Goal: Information Seeking & Learning: Understand process/instructions

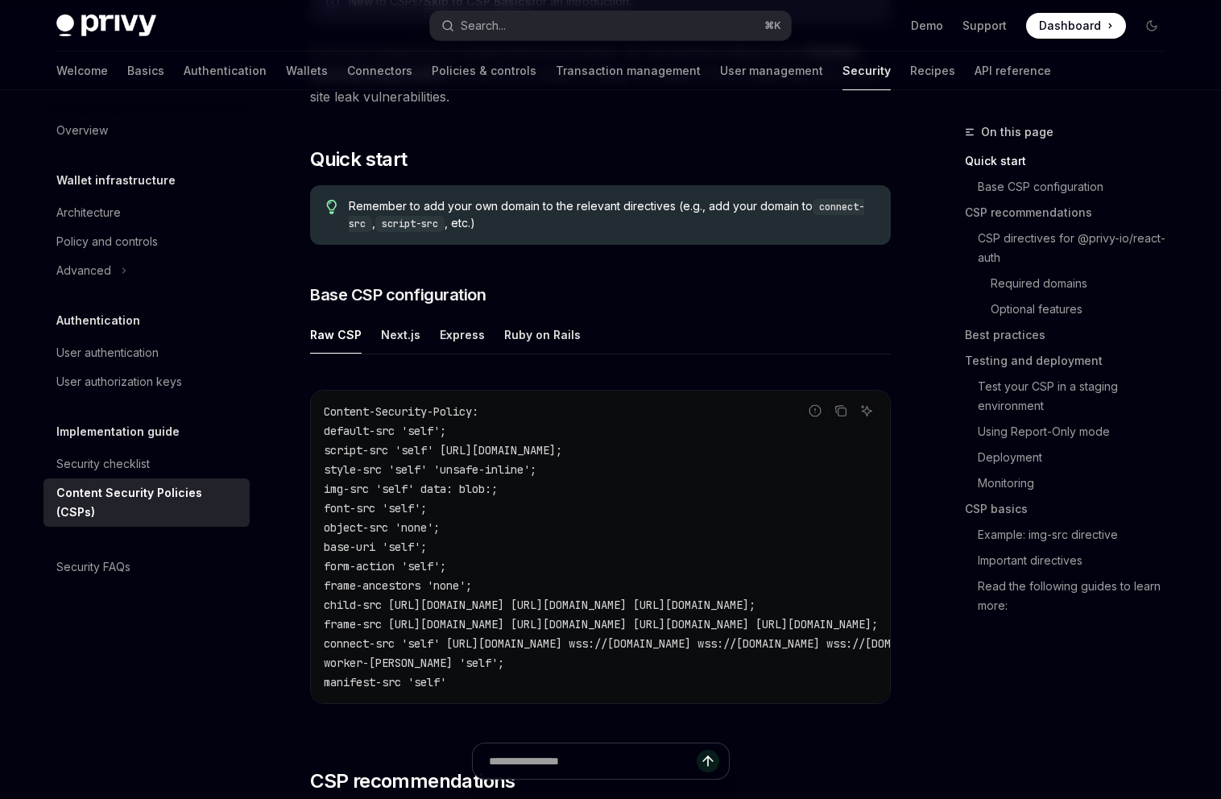
scroll to position [252, 0]
click at [381, 341] on div "Next.js" at bounding box center [400, 334] width 39 height 38
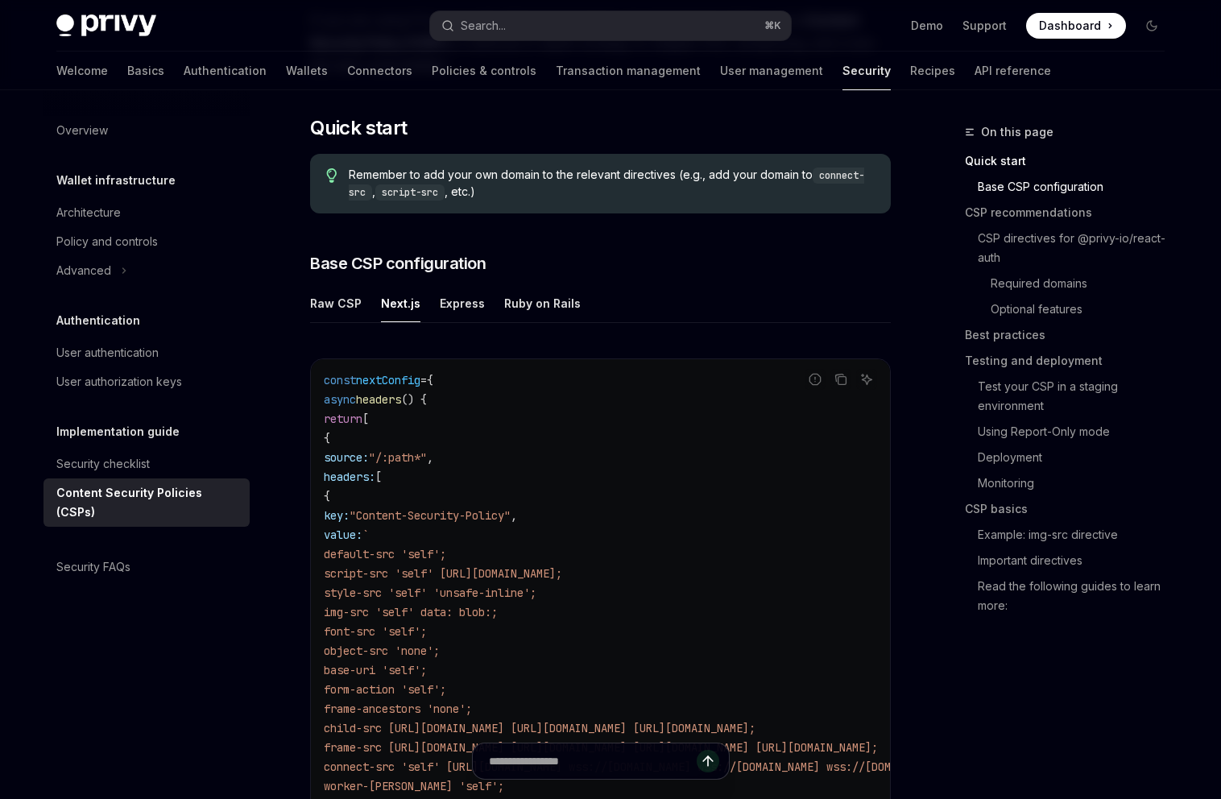
scroll to position [231, 0]
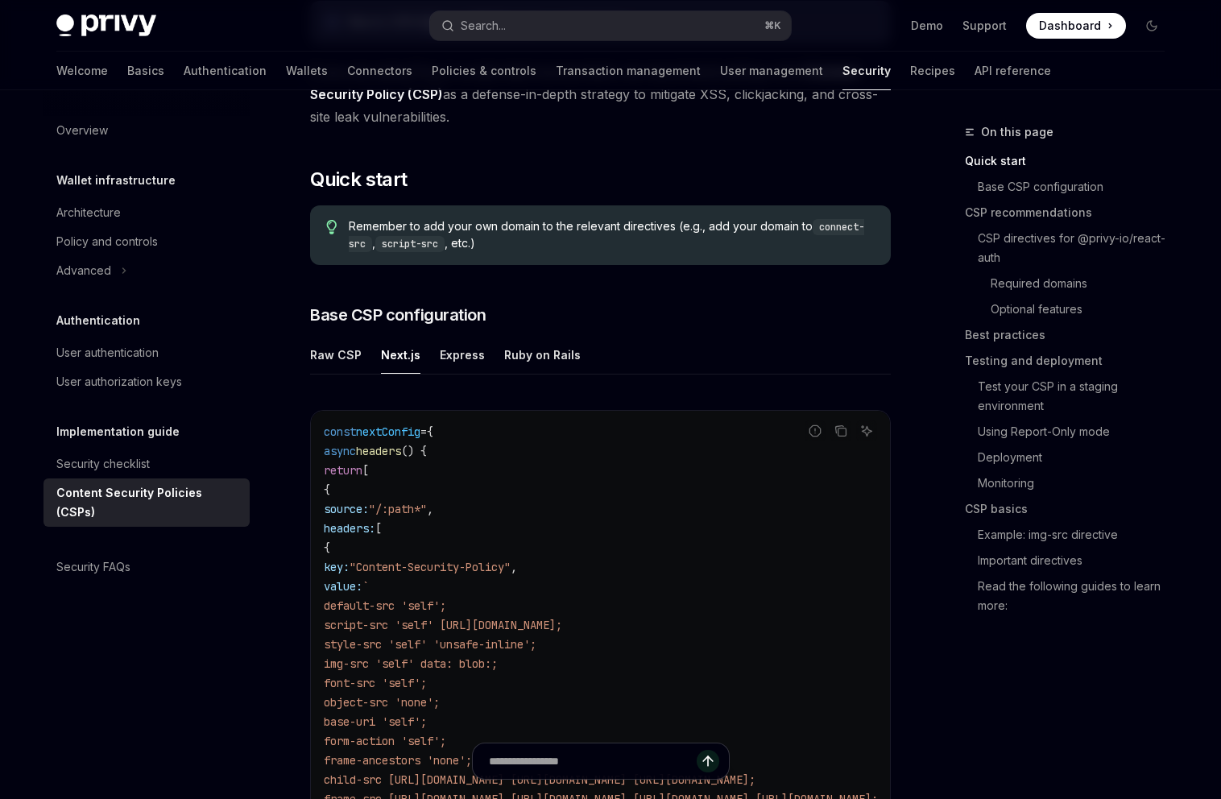
click at [469, 361] on div "Express" at bounding box center [462, 355] width 45 height 38
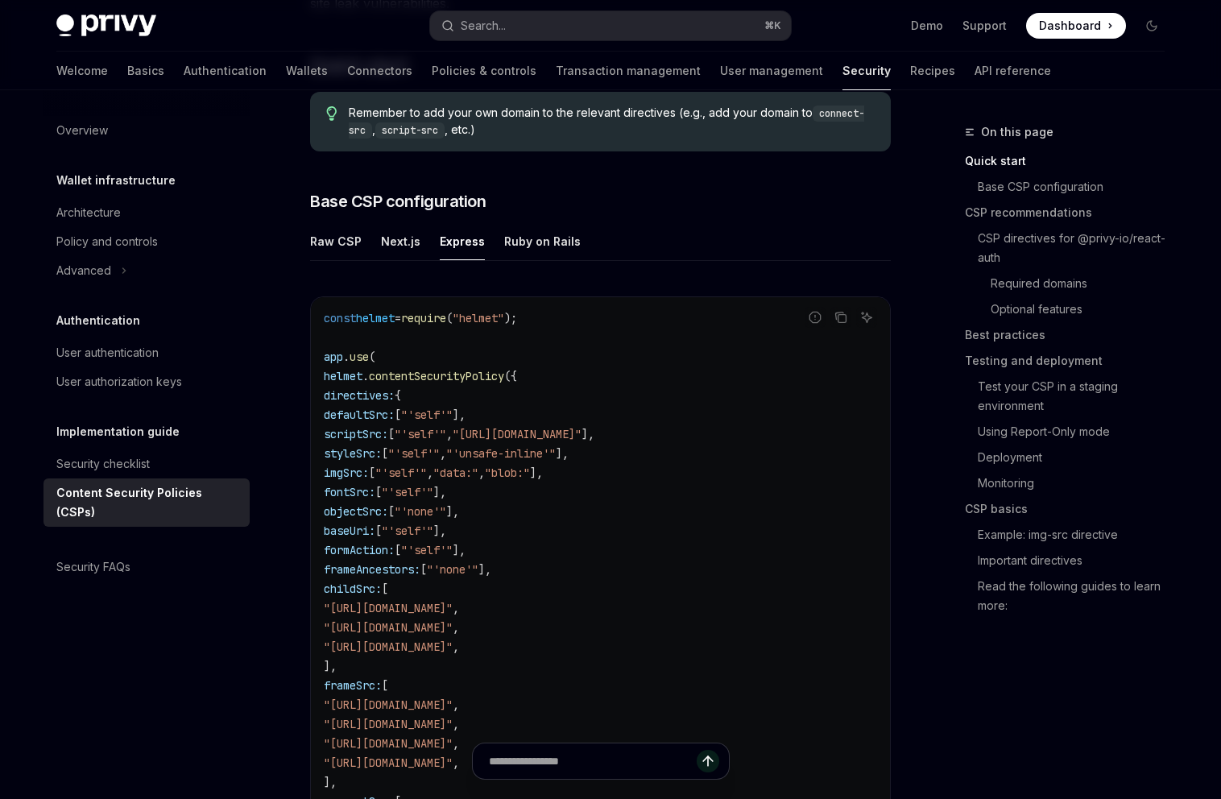
scroll to position [354, 0]
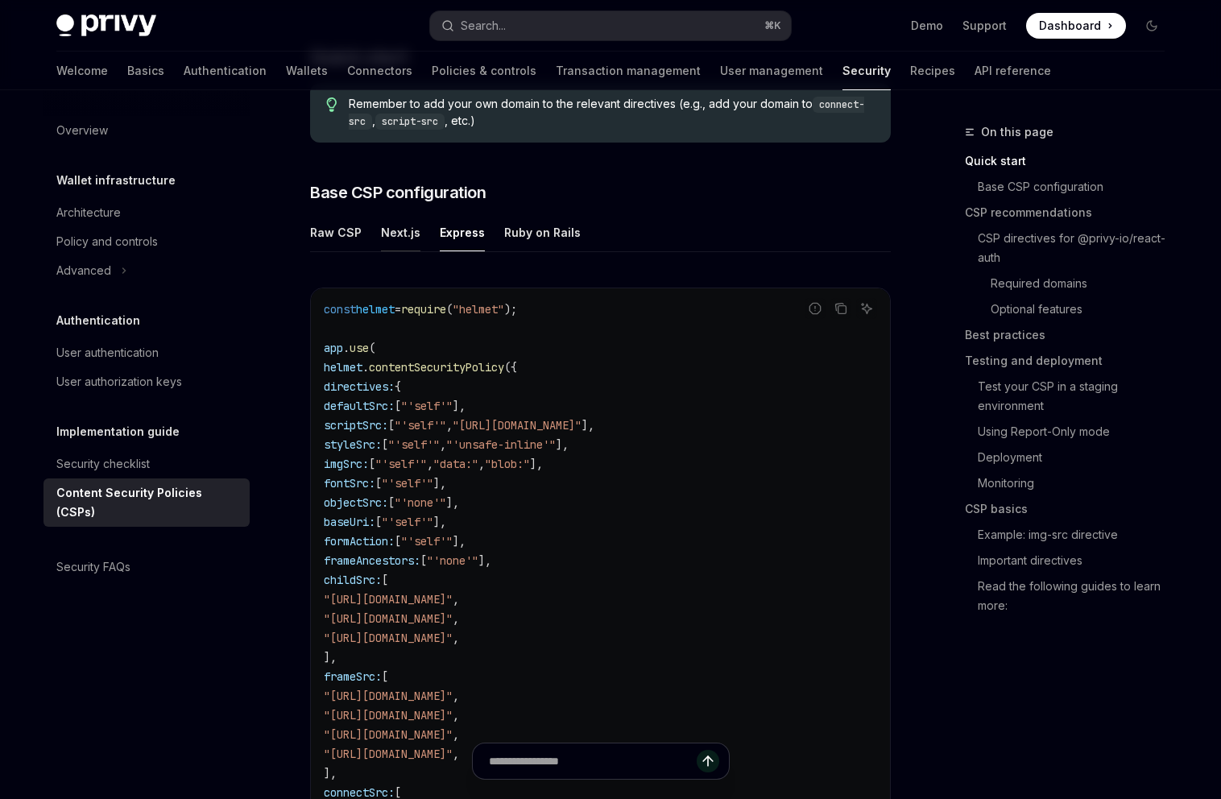
click at [403, 231] on div "Next.js" at bounding box center [400, 233] width 39 height 38
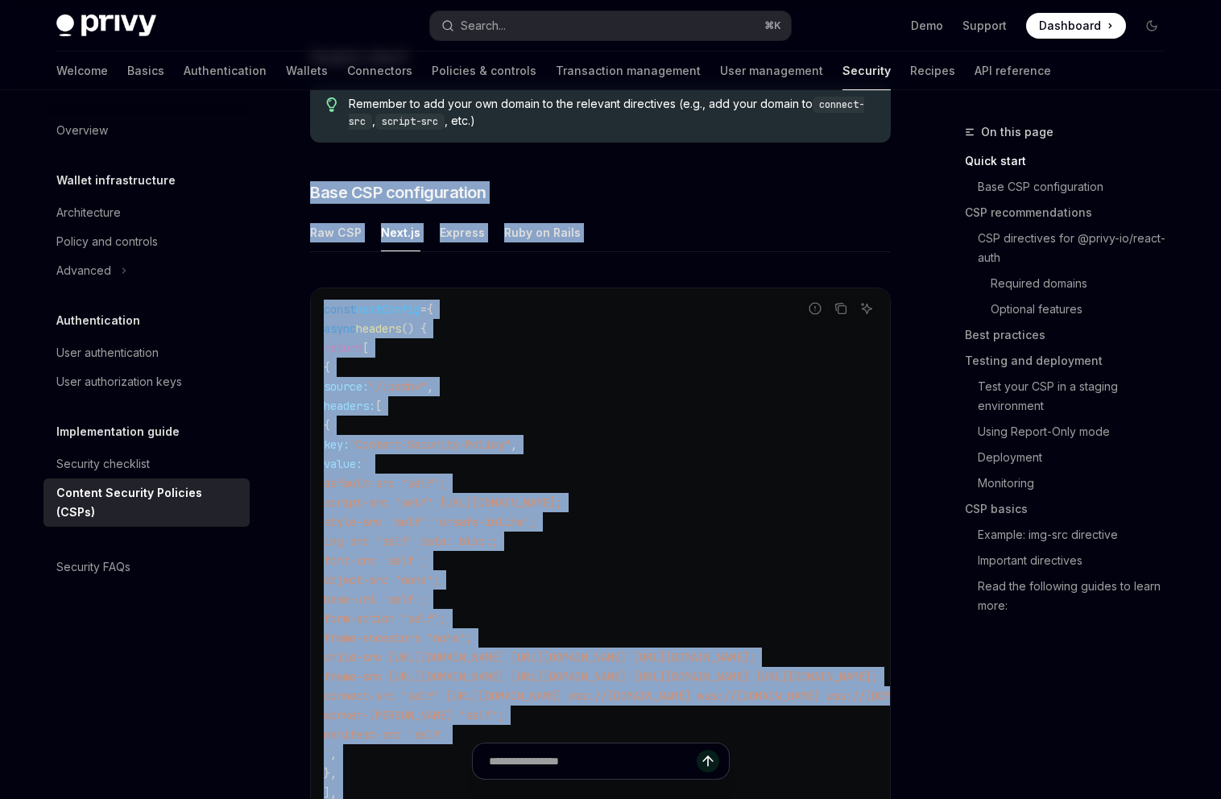
drag, startPoint x: 312, startPoint y: 189, endPoint x: 662, endPoint y: 781, distance: 688.1
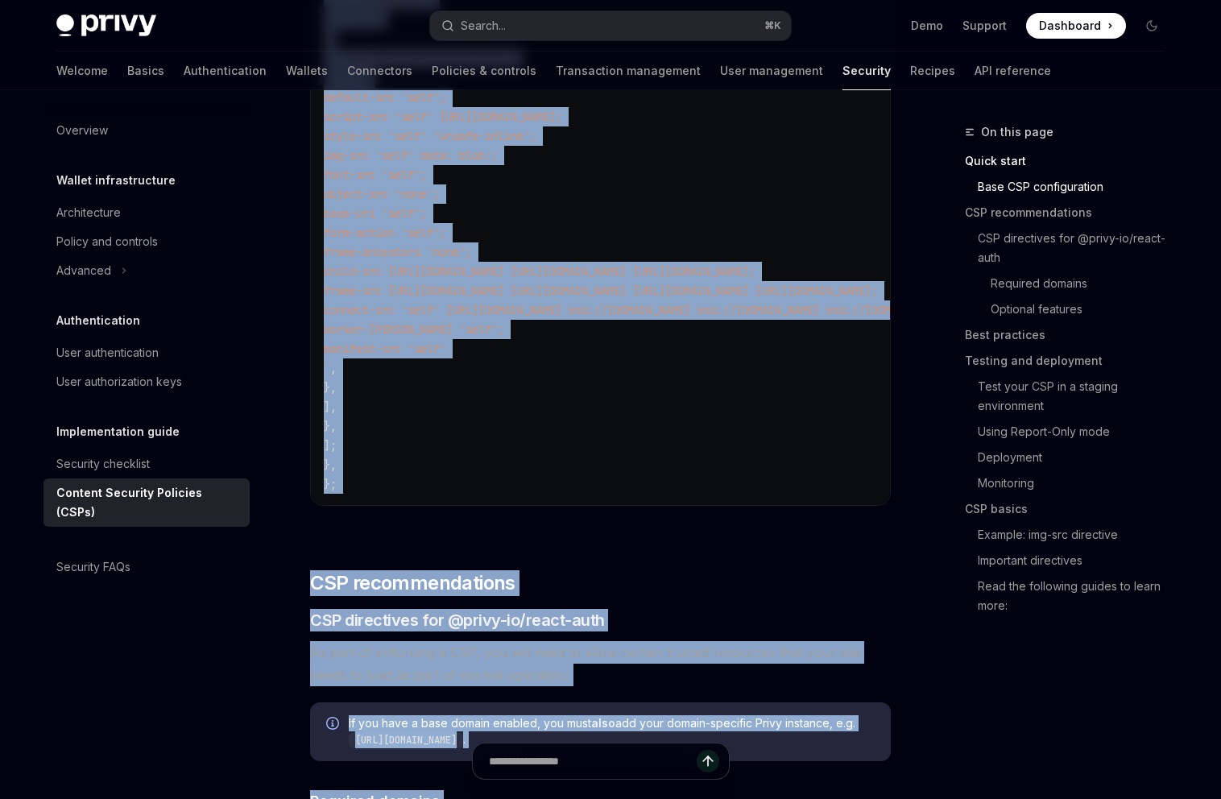
scroll to position [753, 0]
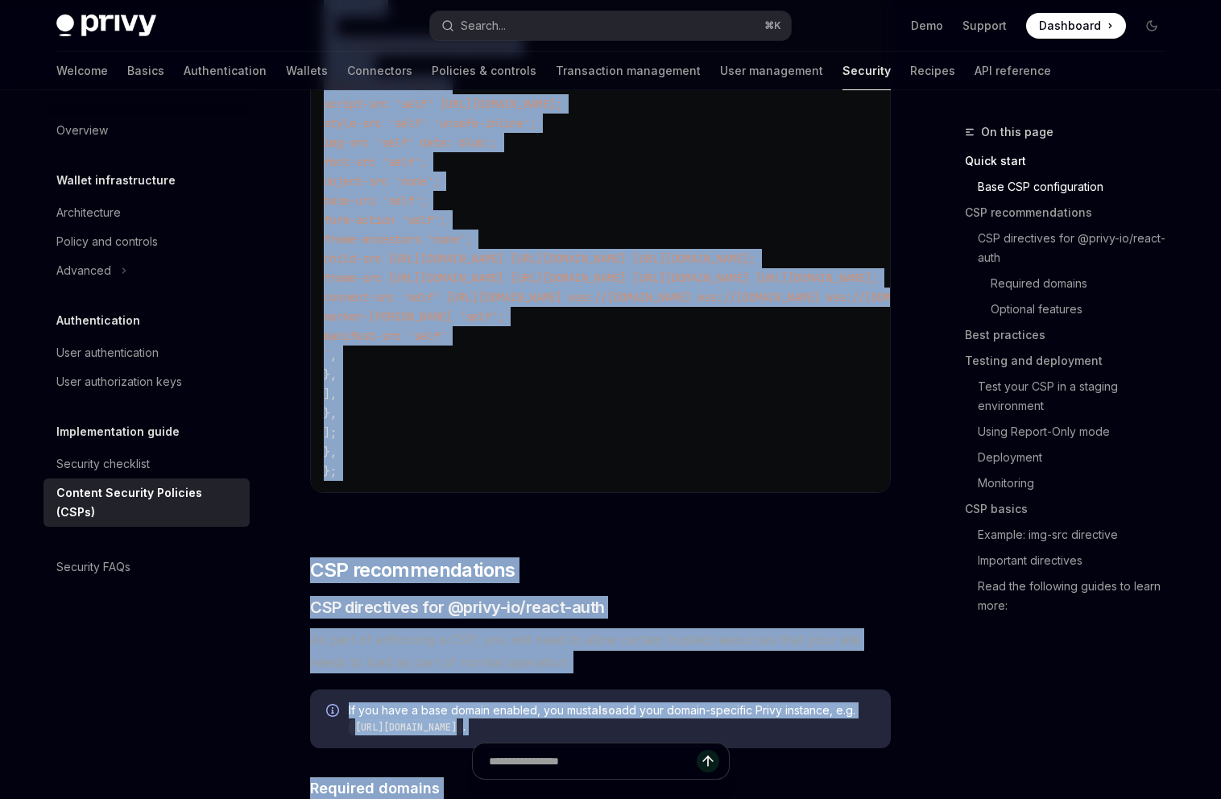
click at [673, 638] on span "As part of enforcing a CSP, you will need to allow certain trusted resources th…" at bounding box center [600, 650] width 581 height 45
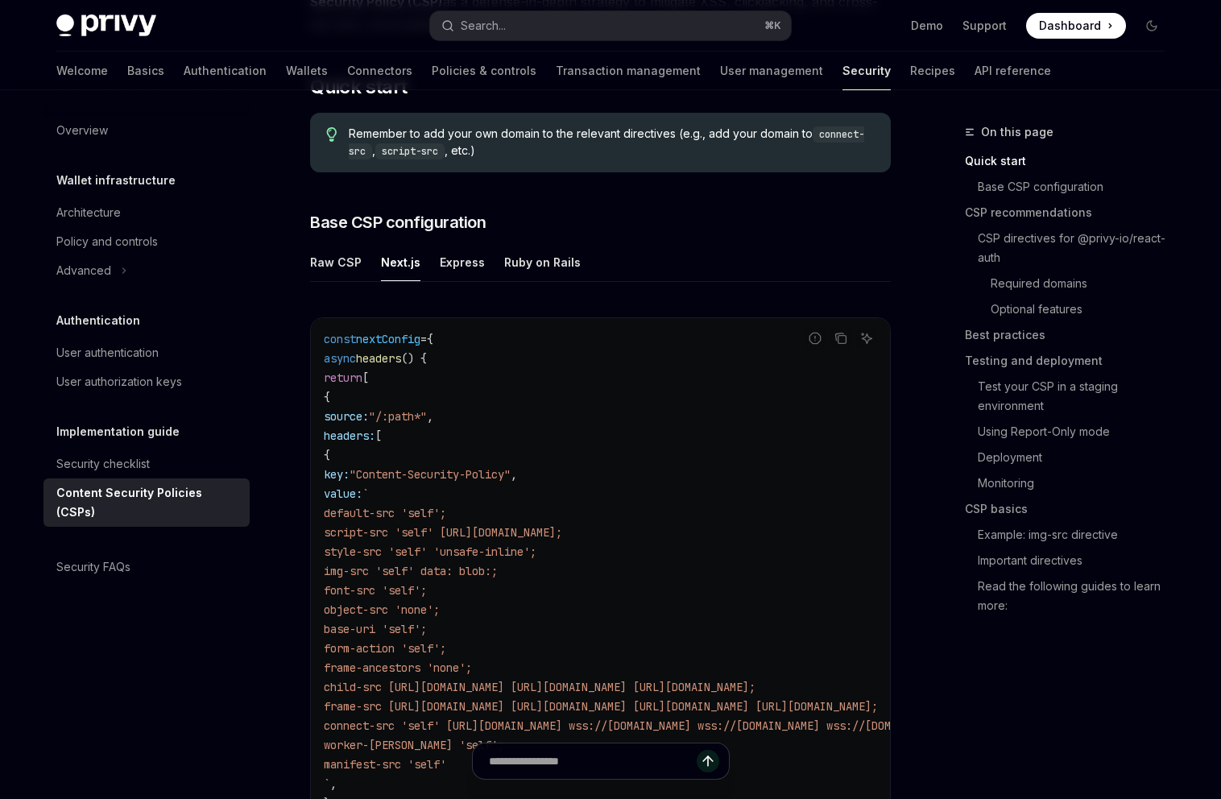
scroll to position [321, 0]
click at [524, 246] on div "Ruby on Rails" at bounding box center [542, 265] width 77 height 38
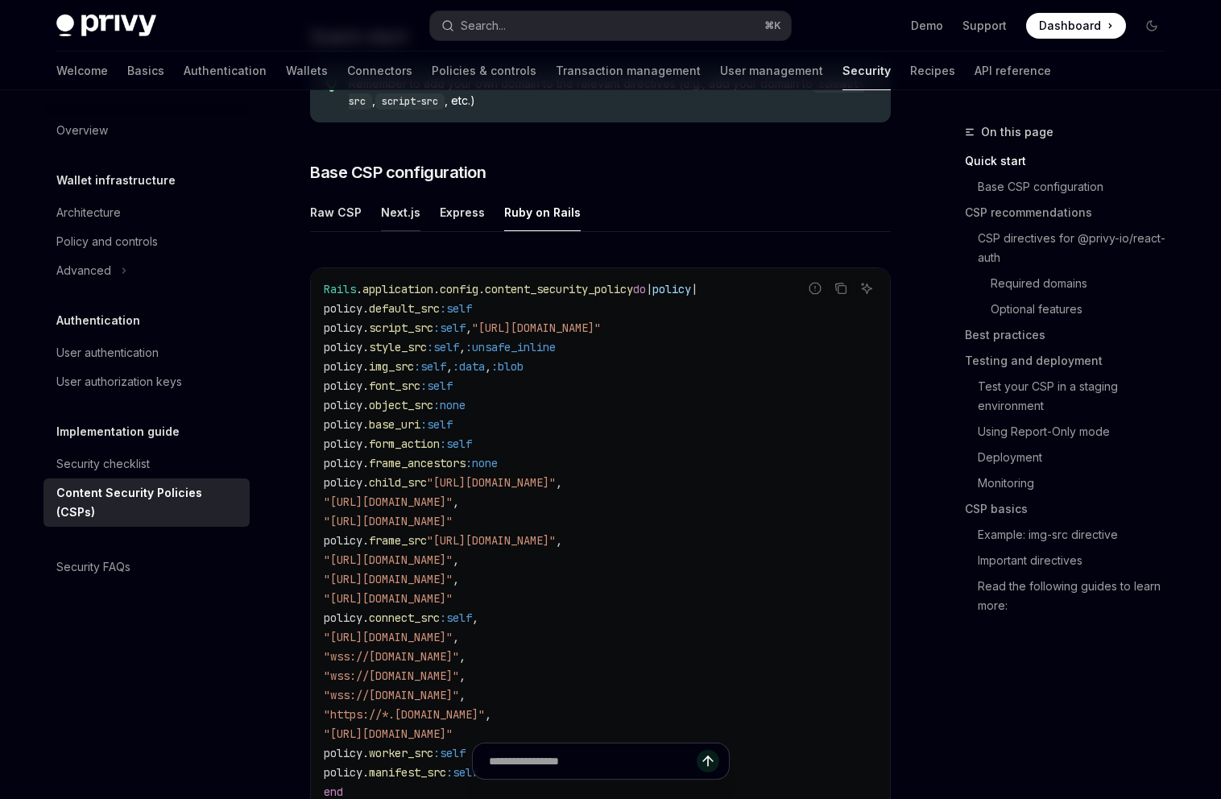
click at [391, 218] on div "Next.js" at bounding box center [400, 212] width 39 height 38
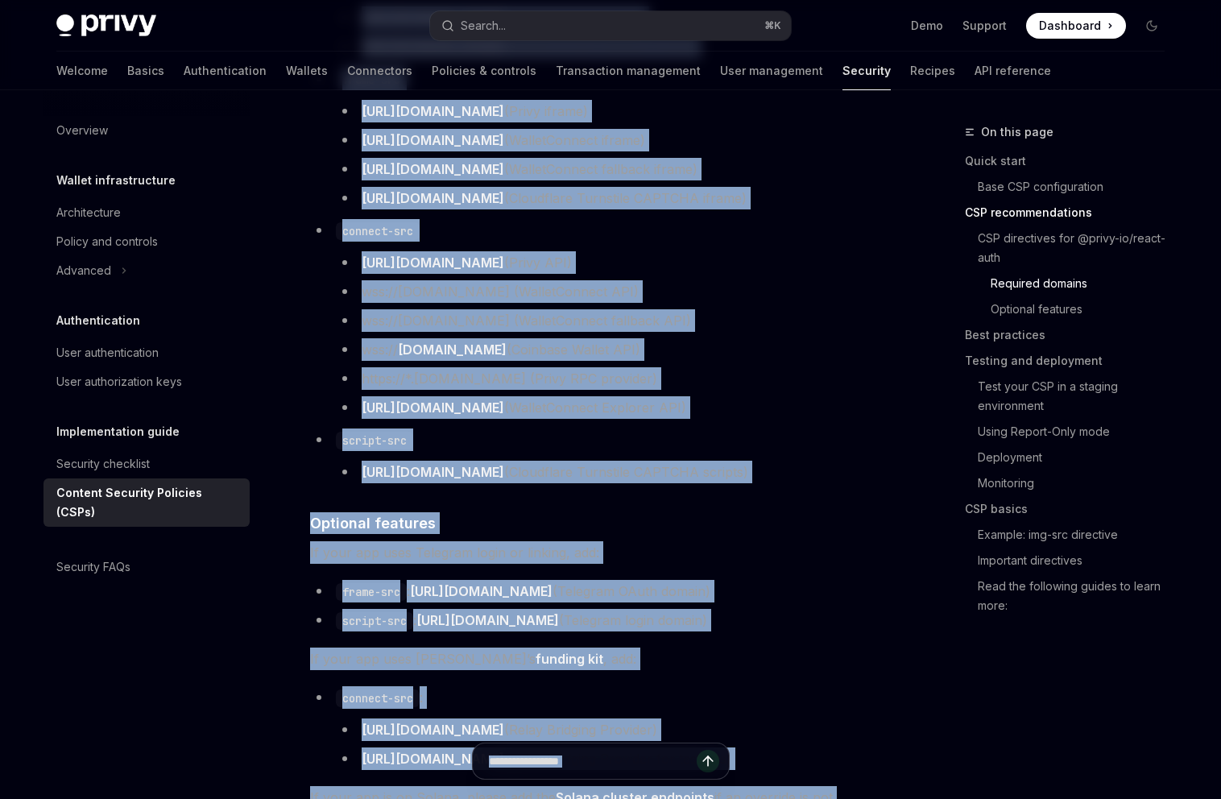
scroll to position [1644, 0]
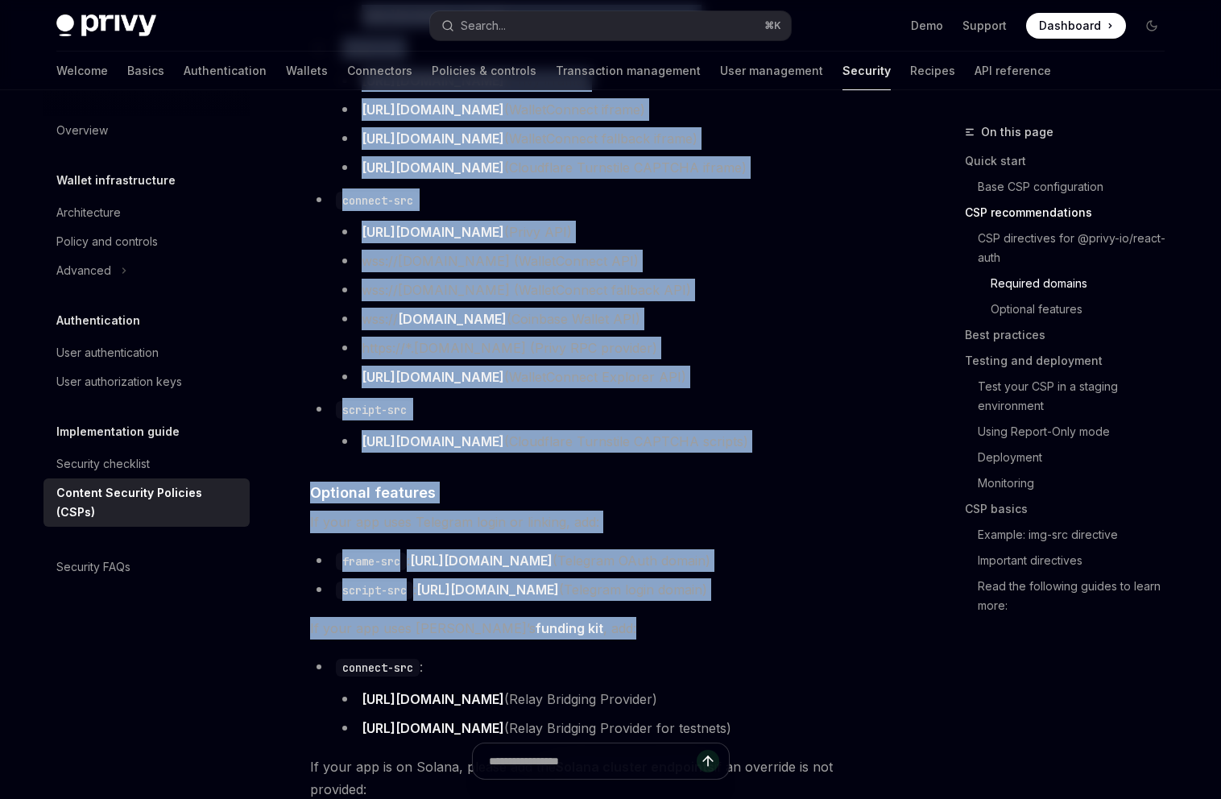
drag, startPoint x: 317, startPoint y: 494, endPoint x: 755, endPoint y: 638, distance: 461.4
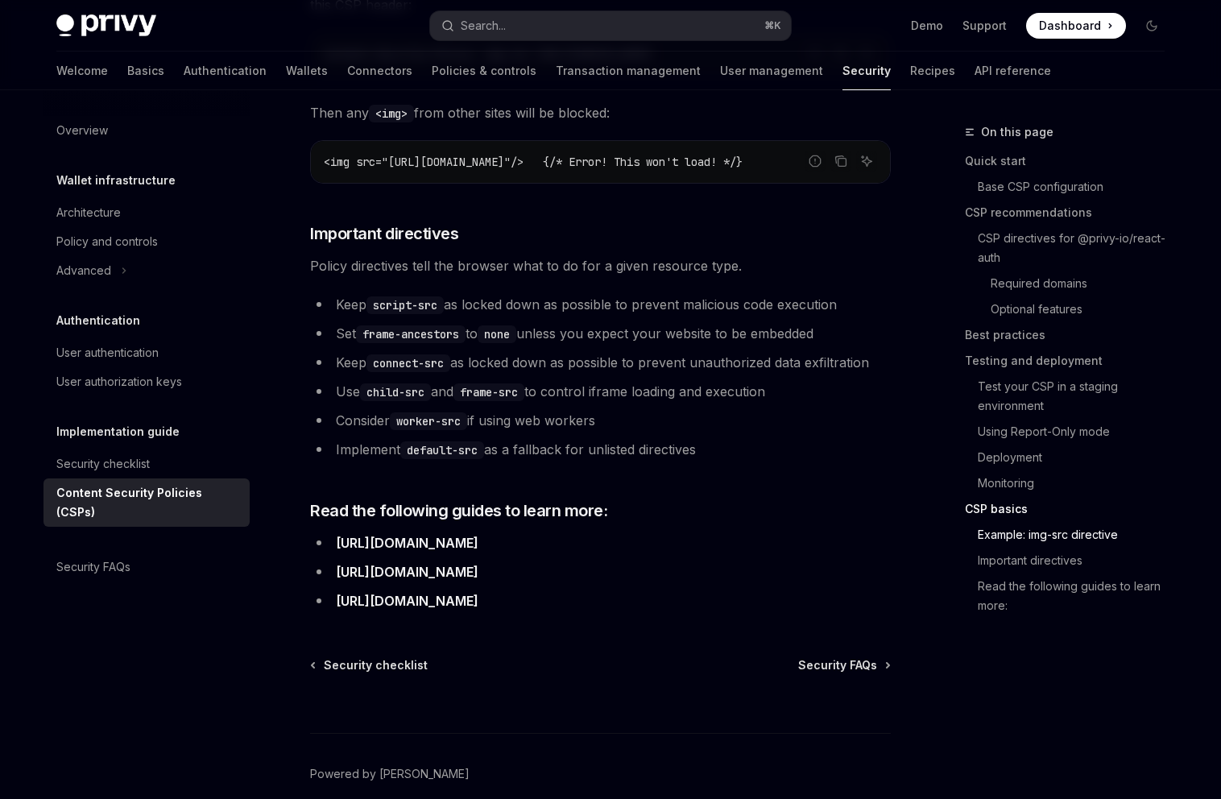
scroll to position [4161, 0]
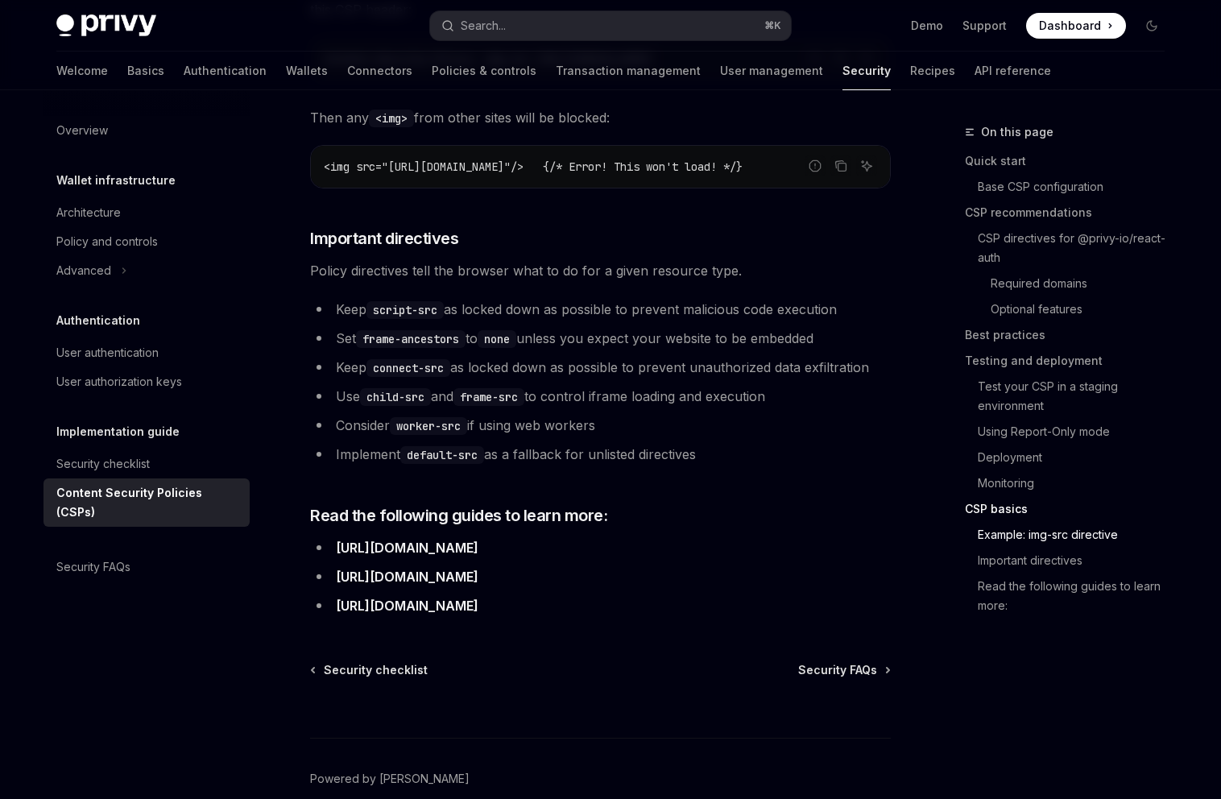
copy div "ase CSP configuration Raw CSP Next.js Express Ruby on Rails Report incorrect co…"
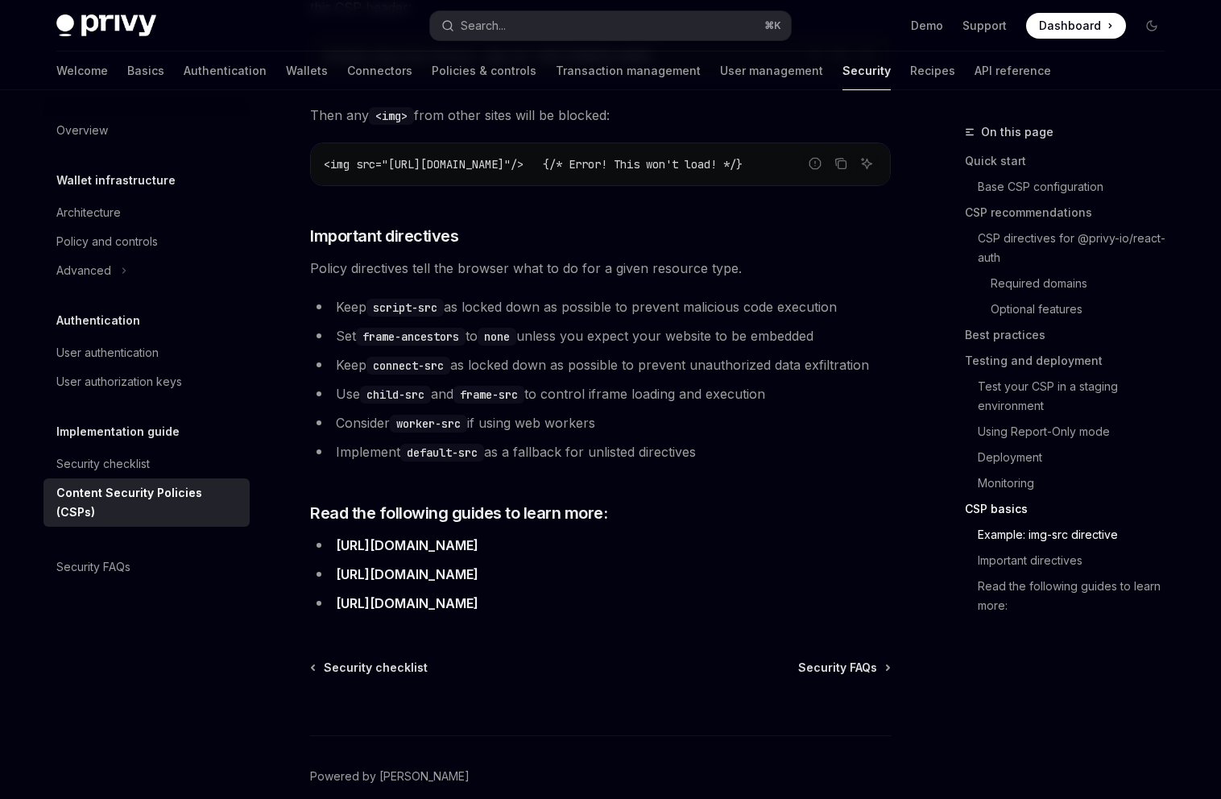
scroll to position [4163, 0]
copy div "ase CSP configuration Raw CSP Next.js Express Ruby on Rails Report incorrect co…"
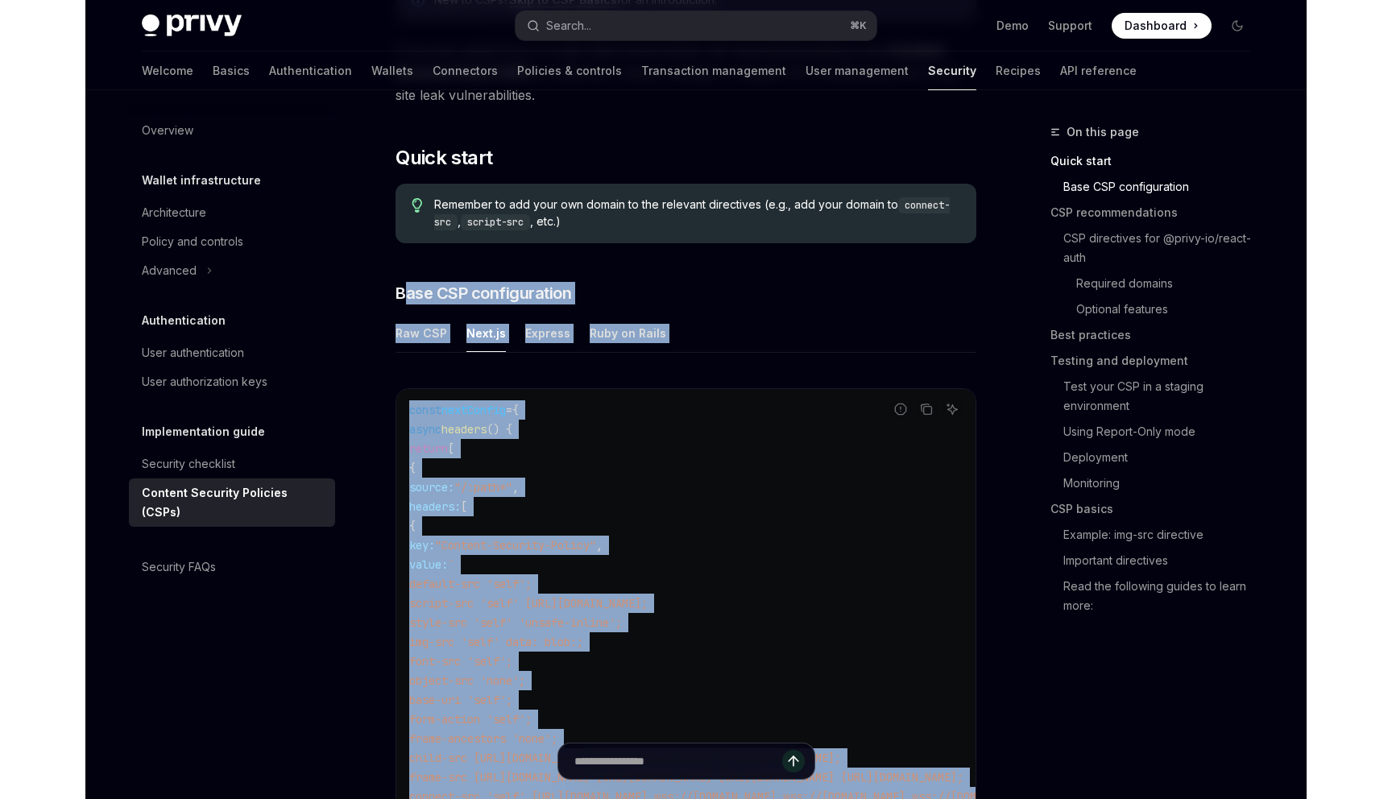
scroll to position [0, 0]
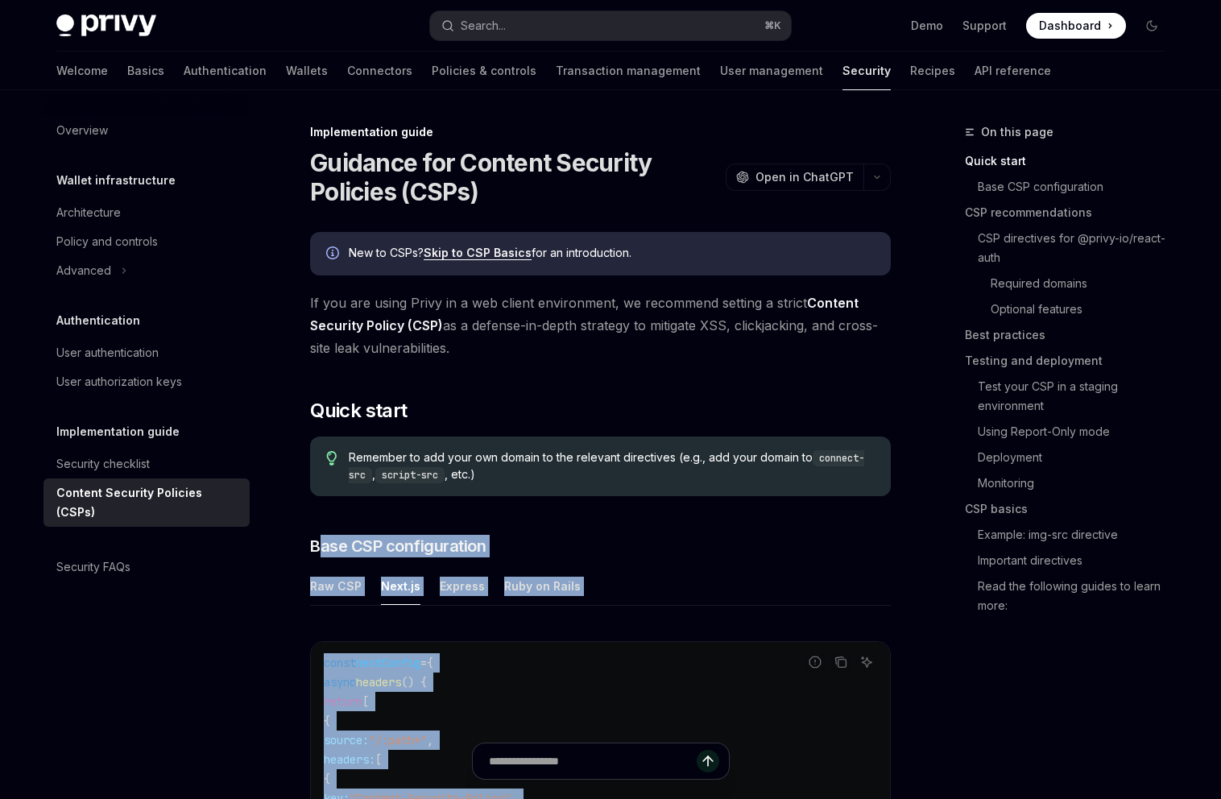
type textarea "*"
